Goal: Information Seeking & Learning: Learn about a topic

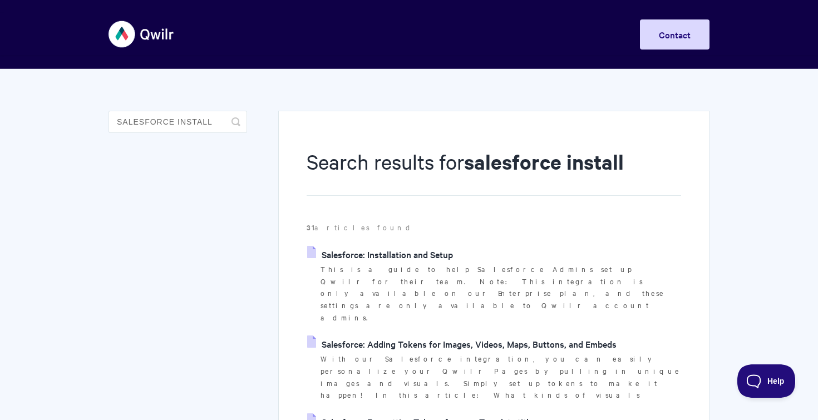
click at [392, 253] on link "Salesforce: Installation and Setup" at bounding box center [380, 254] width 146 height 17
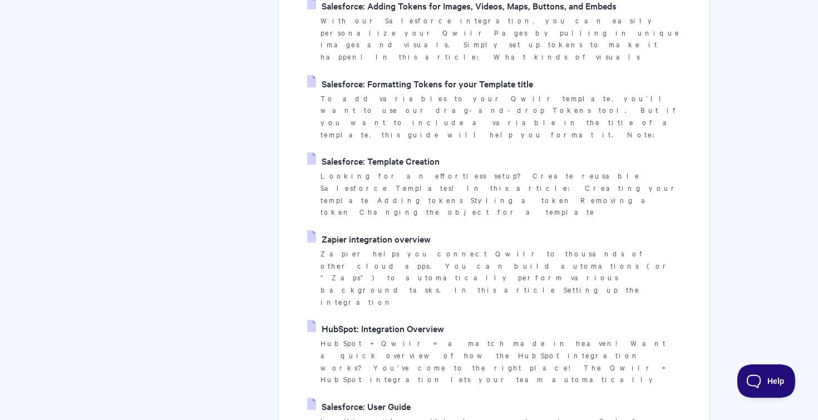
scroll to position [272, 0]
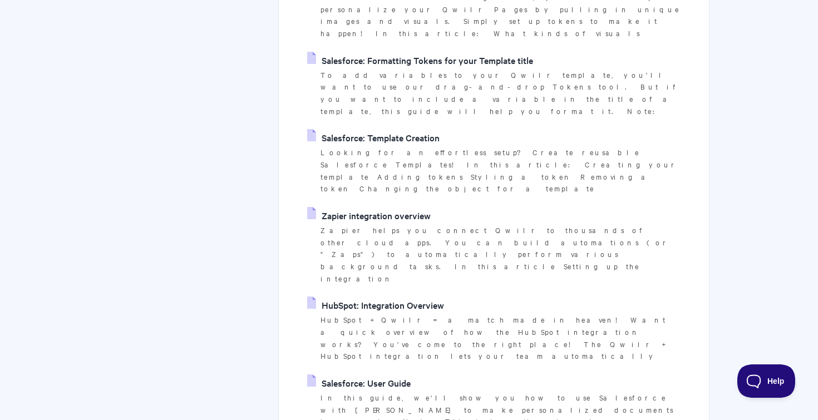
click at [375, 375] on link "Salesforce: User Guide" at bounding box center [359, 383] width 104 height 17
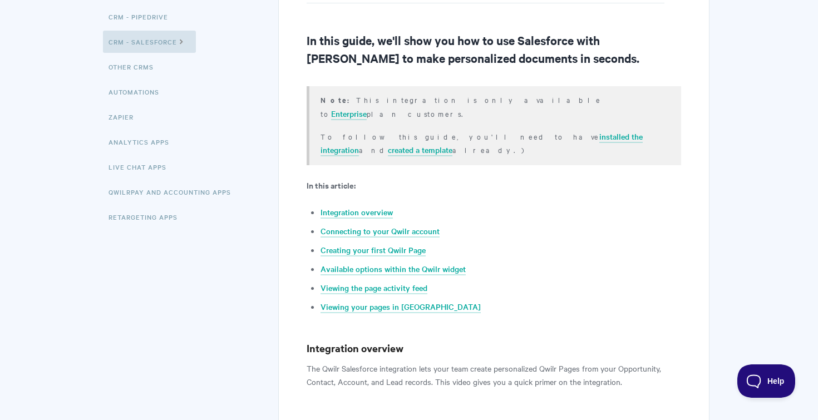
scroll to position [151, 0]
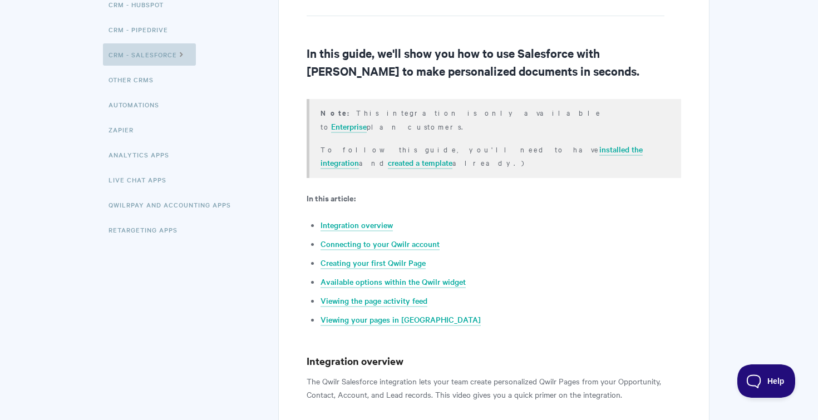
click at [163, 51] on link "CRM - Salesforce" at bounding box center [149, 54] width 93 height 22
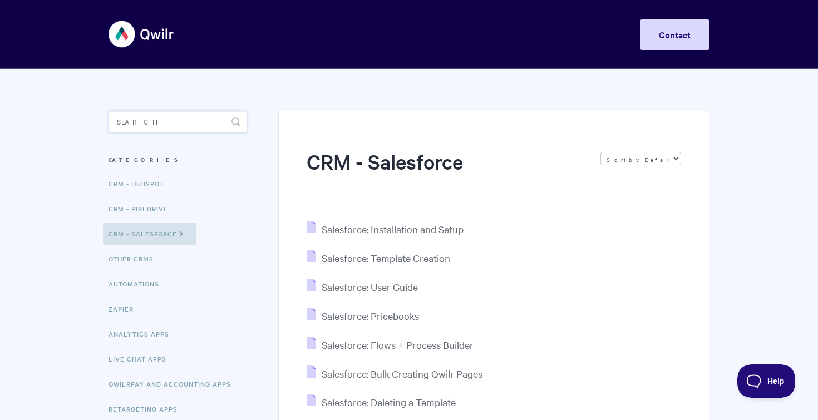
click at [132, 120] on input "Search" at bounding box center [178, 122] width 139 height 22
type input "guide"
